Goal: Information Seeking & Learning: Learn about a topic

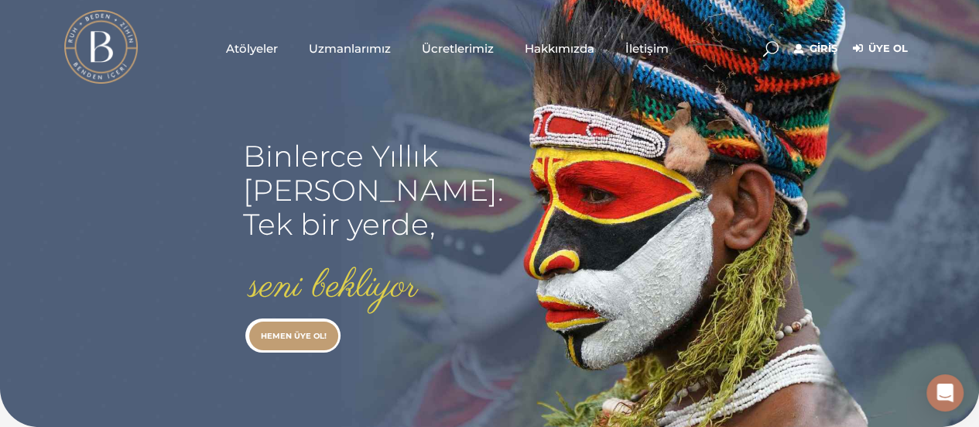
type input "[EMAIL_ADDRESS][DOMAIN_NAME]"
click at [822, 50] on link "Giriş" at bounding box center [815, 48] width 43 height 19
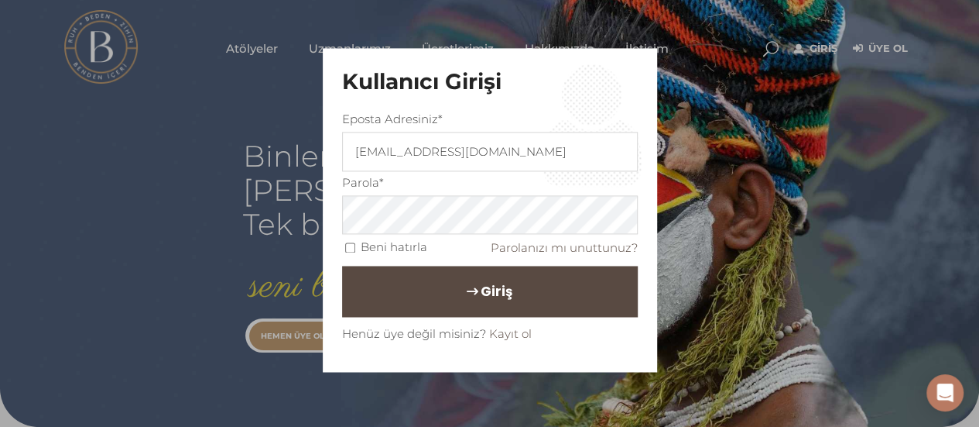
click at [429, 288] on button "Giriş" at bounding box center [490, 291] width 296 height 51
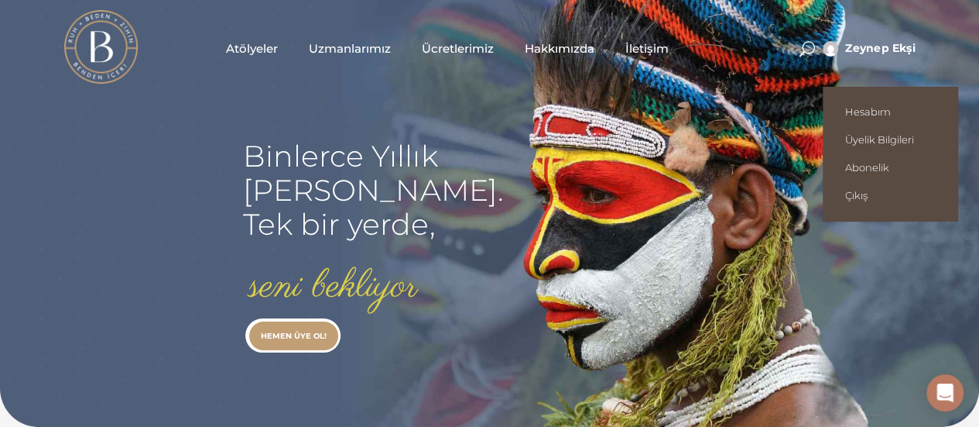
click at [881, 51] on span "Zeynep Ekşi" at bounding box center [880, 48] width 70 height 14
click at [869, 50] on span "Zeynep Ekşi" at bounding box center [880, 48] width 70 height 14
click at [897, 107] on span "Hesabım" at bounding box center [890, 111] width 91 height 12
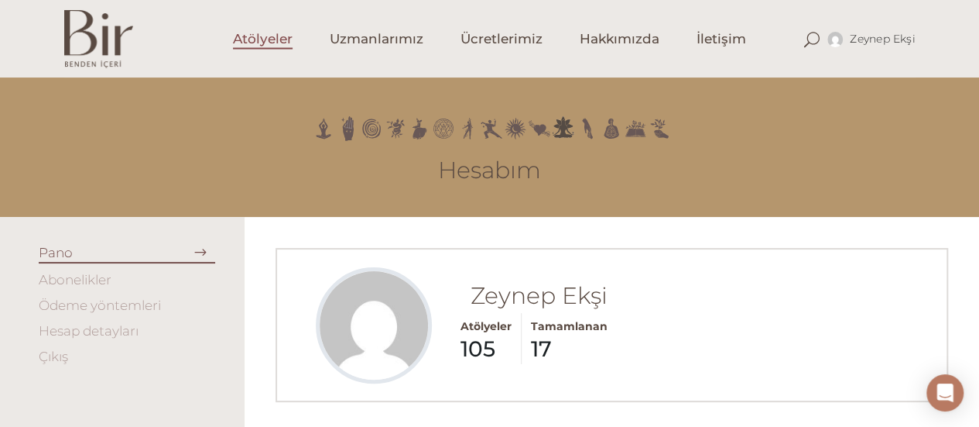
click at [269, 46] on span "Atölyeler" at bounding box center [263, 39] width 60 height 18
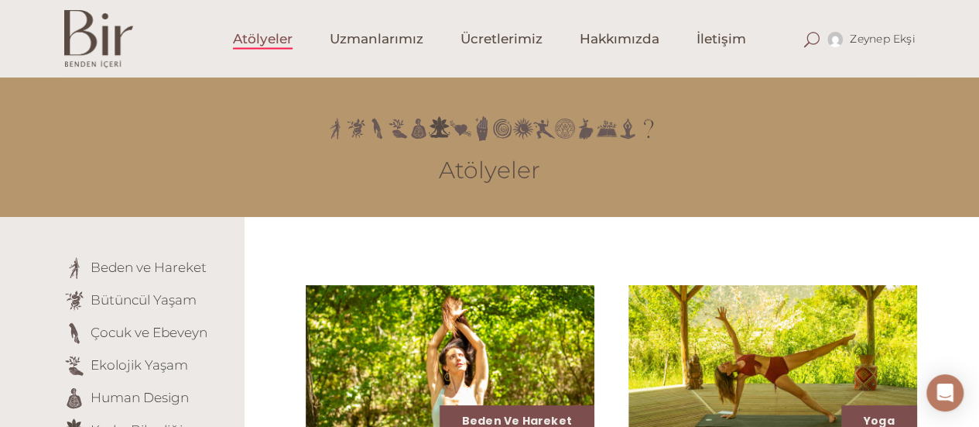
click at [808, 39] on span at bounding box center [811, 39] width 15 height 15
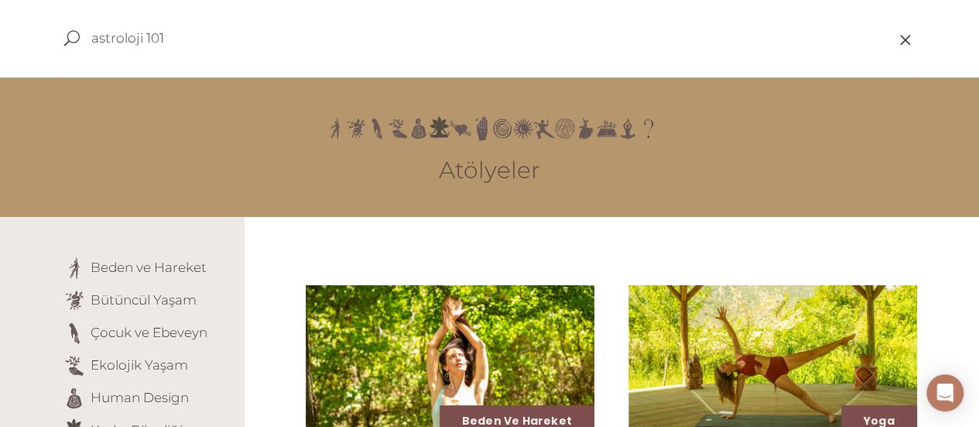
type input "astroloji 101"
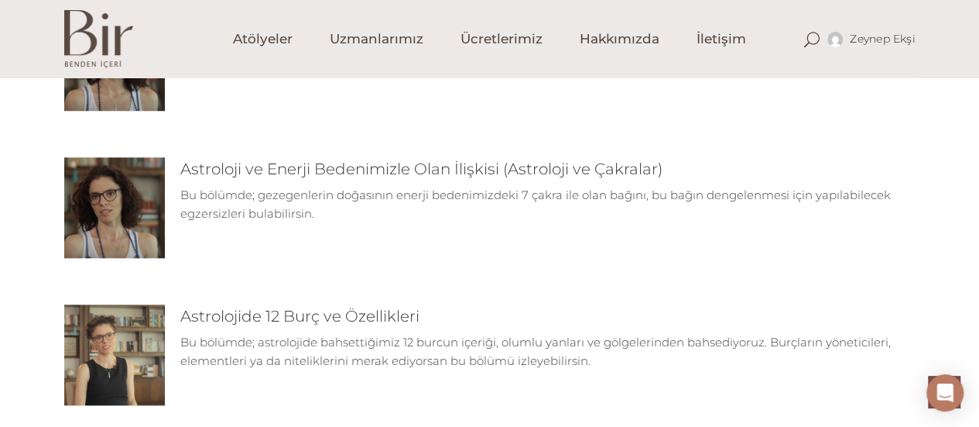
scroll to position [697, 0]
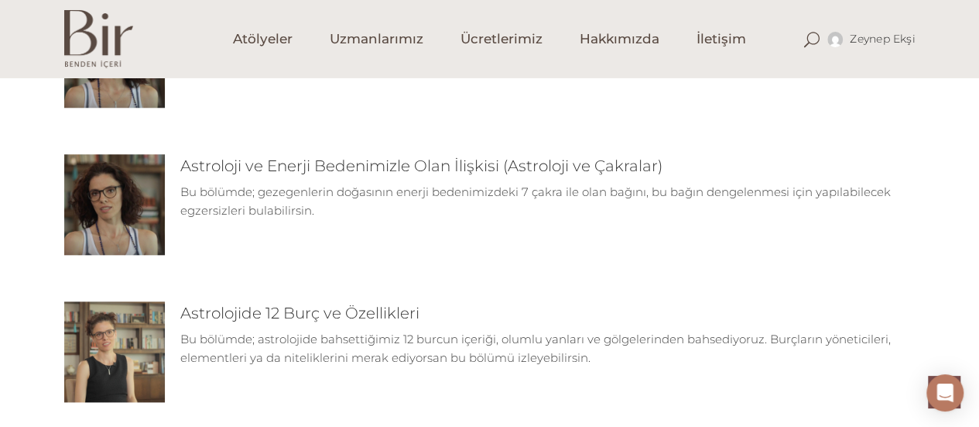
drag, startPoint x: 144, startPoint y: 351, endPoint x: 163, endPoint y: 352, distance: 18.6
click at [142, 351] on img at bounding box center [114, 351] width 101 height 101
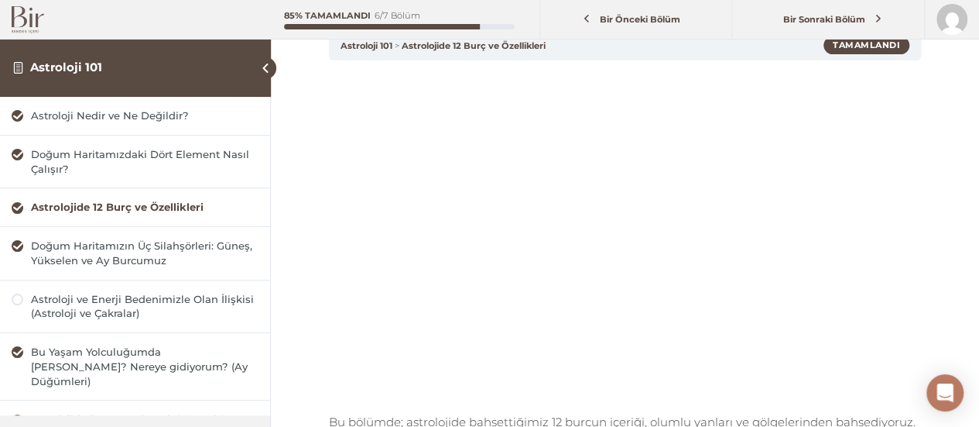
scroll to position [155, 0]
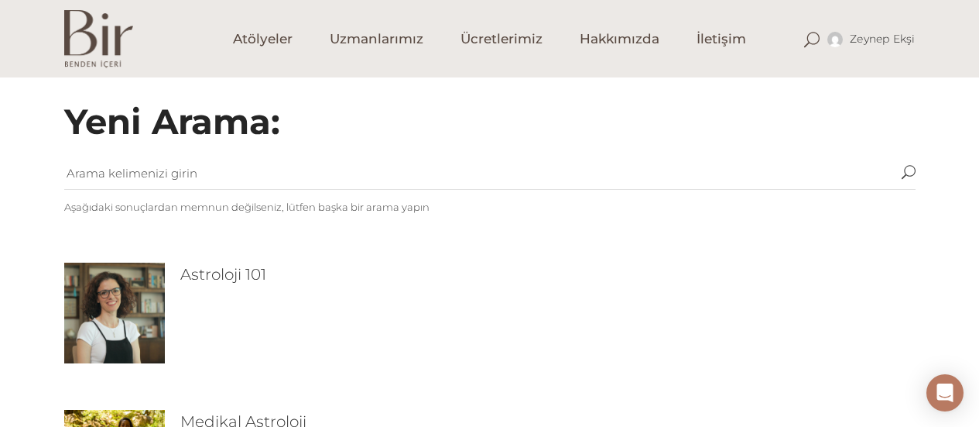
scroll to position [697, 0]
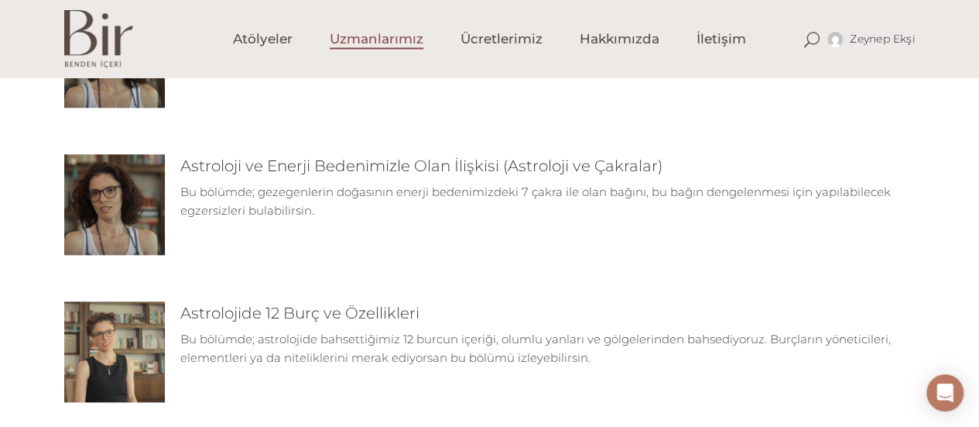
click at [368, 38] on span "Uzmanlarımız" at bounding box center [377, 39] width 94 height 18
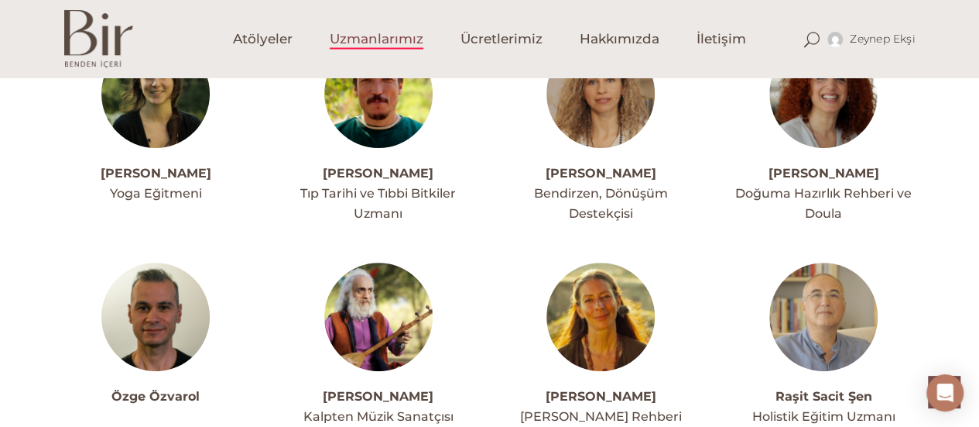
scroll to position [3174, 0]
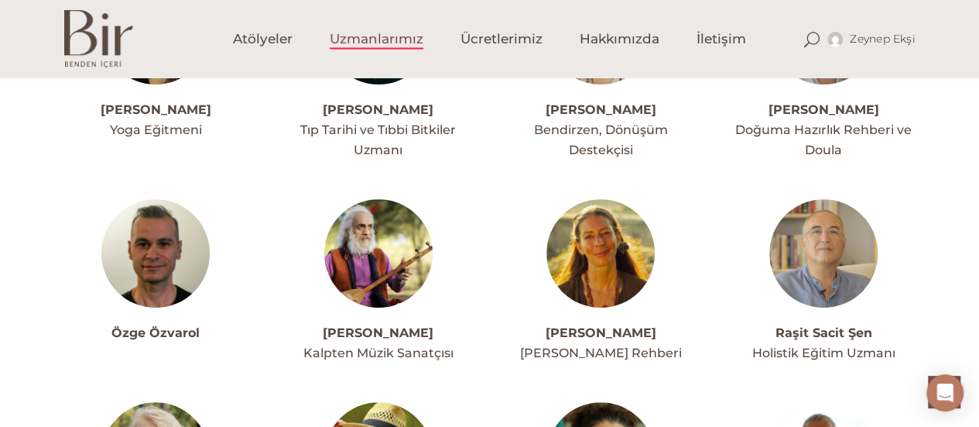
click at [166, 214] on img at bounding box center [155, 253] width 108 height 108
